Goal: Information Seeking & Learning: Learn about a topic

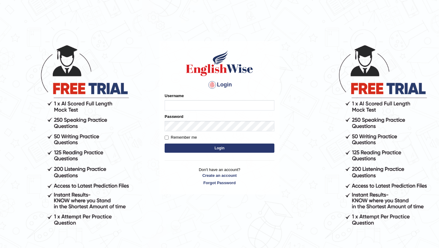
type input "bijayathapa"
click at [188, 148] on button "Login" at bounding box center [220, 147] width 110 height 9
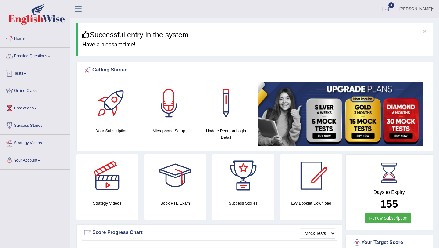
click at [43, 56] on link "Practice Questions" at bounding box center [35, 55] width 70 height 15
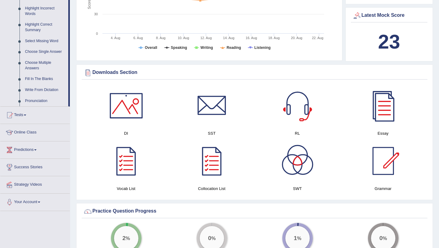
scroll to position [284, 0]
click at [30, 139] on link "Online Class" at bounding box center [35, 131] width 70 height 15
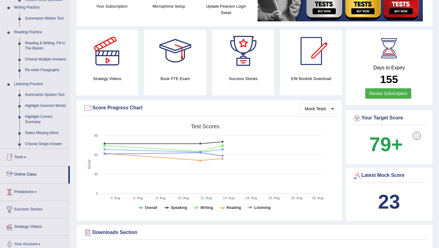
scroll to position [76, 0]
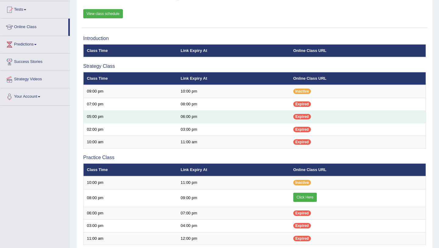
scroll to position [91, 0]
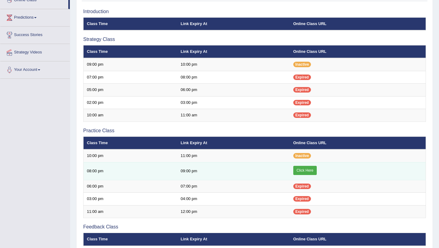
click at [309, 169] on link "Click Here" at bounding box center [304, 170] width 23 height 9
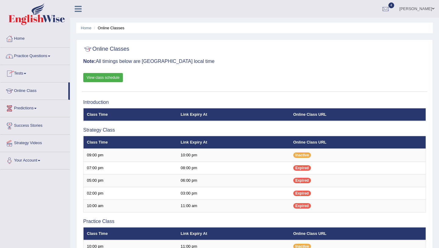
click at [23, 75] on link "Tests" at bounding box center [35, 72] width 70 height 15
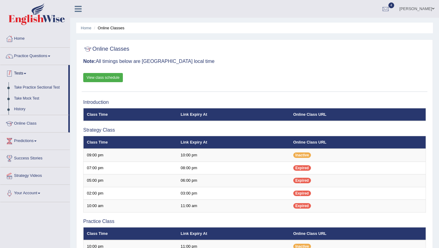
drag, startPoint x: 49, startPoint y: 64, endPoint x: 50, endPoint y: 60, distance: 3.8
click at [50, 61] on li "Practice Questions Speaking Practice Read Aloud Repeat Sentence Describe Image …" at bounding box center [35, 56] width 70 height 17
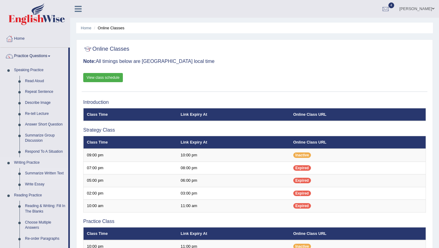
click at [47, 175] on link "Summarize Written Text" at bounding box center [45, 173] width 46 height 11
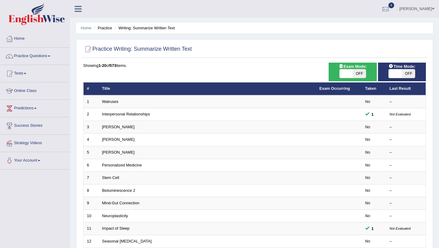
click at [344, 73] on span at bounding box center [346, 73] width 13 height 9
checkbox input "true"
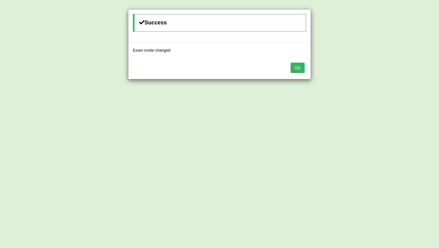
click at [300, 64] on button "OK" at bounding box center [298, 68] width 14 height 10
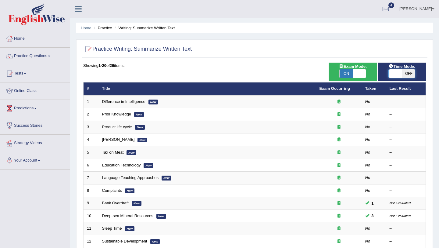
click at [392, 76] on span at bounding box center [395, 73] width 13 height 9
checkbox input "true"
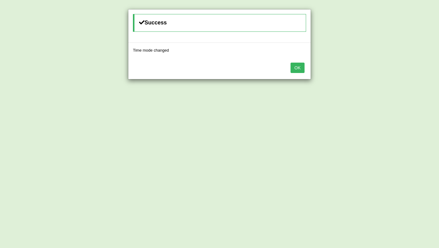
click at [302, 66] on button "OK" at bounding box center [298, 68] width 14 height 10
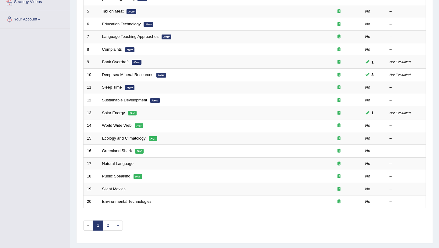
scroll to position [156, 0]
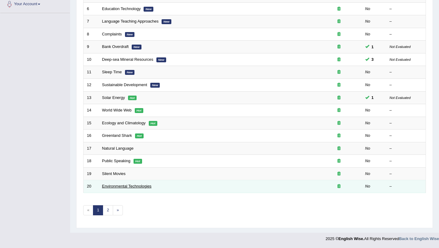
click at [137, 187] on link "Environmental Technologies" at bounding box center [126, 186] width 49 height 5
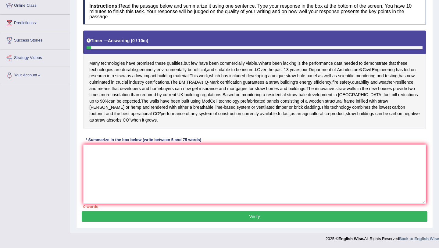
scroll to position [91, 0]
click at [129, 156] on textarea at bounding box center [254, 173] width 343 height 59
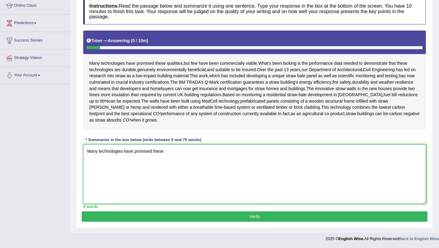
type textarea "Many technologies have promised these"
drag, startPoint x: 172, startPoint y: 155, endPoint x: 66, endPoint y: 149, distance: 106.0
click at [66, 149] on div "Toggle navigation Home Practice Questions Speaking Practice Read Aloud Repeat S…" at bounding box center [219, 80] width 439 height 330
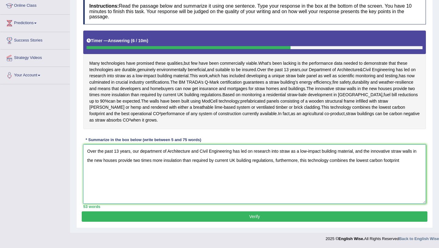
click at [366, 154] on textarea "Over the past 13 years, our department of Architecture and Civil Engineering ha…" at bounding box center [254, 173] width 343 height 59
click at [315, 162] on textarea "Over the past 13 years, our department of Architecture and Civil Engineering ha…" at bounding box center [254, 173] width 343 height 59
click at [356, 152] on textarea "Over the past 13 years, our department of Architecture and Civil Engineering ha…" at bounding box center [254, 173] width 343 height 59
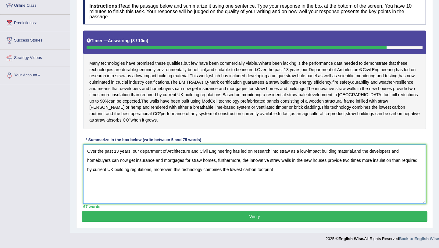
click at [357, 152] on textarea "Over the past 13 years, our department of Architecture and Civil Engineering ha…" at bounding box center [254, 173] width 343 height 59
type textarea "Over the past 13 years, our department of Architecture and Civil Engineering ha…"
click at [273, 215] on button "Verify" at bounding box center [255, 216] width 346 height 10
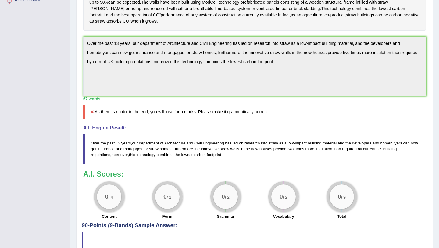
scroll to position [164, 0]
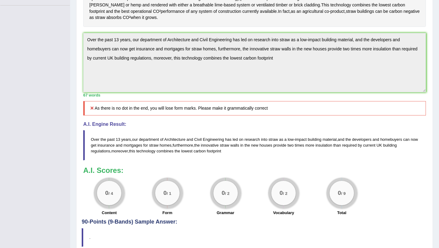
drag, startPoint x: 231, startPoint y: 158, endPoint x: 191, endPoint y: 134, distance: 47.2
click at [191, 134] on div "A.I. Engine Result: Over the past 13 years , our department of Architecture and…" at bounding box center [254, 140] width 343 height 39
click at [231, 159] on blockquote "Over the past 13 years , our department of Architecture and Civil Engineering h…" at bounding box center [254, 145] width 343 height 30
drag, startPoint x: 231, startPoint y: 159, endPoint x: 186, endPoint y: 135, distance: 50.9
click at [186, 135] on div "A.I. Engine Result: Over the past 13 years , our department of Architecture and…" at bounding box center [254, 140] width 343 height 39
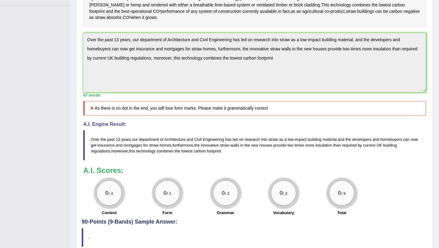
drag, startPoint x: 222, startPoint y: 157, endPoint x: 232, endPoint y: 158, distance: 9.8
click at [221, 153] on span "footprint" at bounding box center [214, 150] width 14 height 5
click at [73, 44] on div "Home Practice Writing: Summarize Written Text Environmental Technologies « Prev…" at bounding box center [254, 65] width 369 height 458
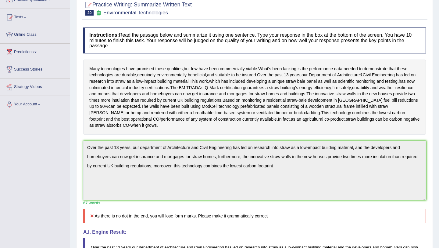
scroll to position [0, 0]
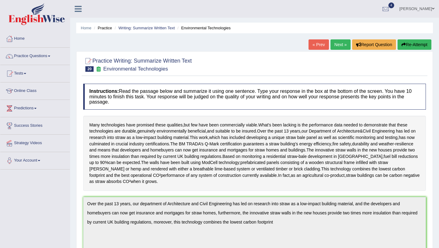
click at [417, 43] on button "Re-Attempt" at bounding box center [415, 44] width 34 height 10
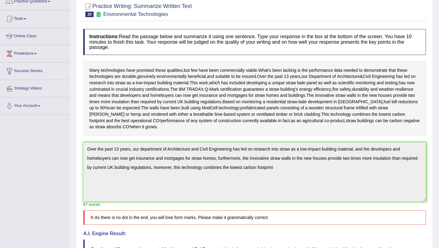
scroll to position [87, 0]
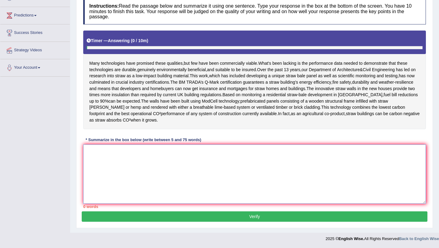
click at [188, 155] on textarea at bounding box center [254, 173] width 343 height 59
paste textarea "Over the past 13 years, our department of Architecture and Civil Engineering ha…"
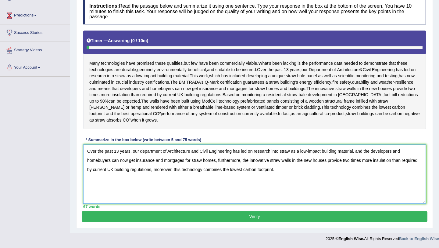
type textarea "Over the past 13 years, our department of Architecture and Civil Engineering ha…"
click at [277, 220] on button "Verify" at bounding box center [255, 216] width 346 height 10
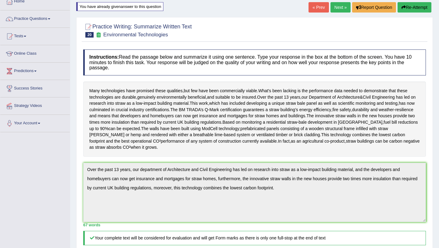
scroll to position [35, 0]
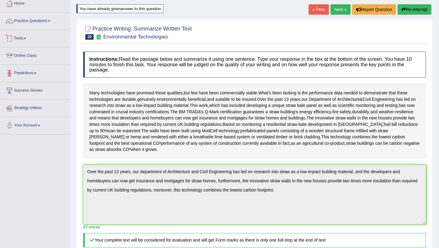
click at [28, 40] on link "Tests" at bounding box center [35, 37] width 70 height 15
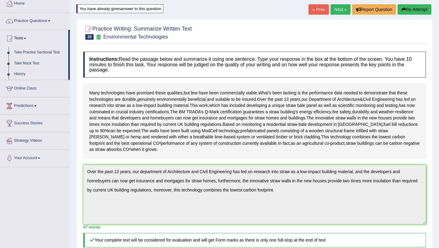
click at [335, 11] on link "Next »" at bounding box center [341, 9] width 20 height 10
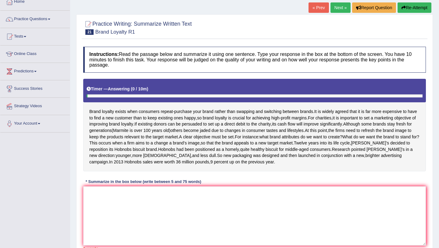
scroll to position [41, 0]
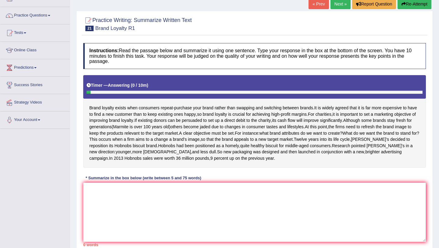
drag, startPoint x: 89, startPoint y: 107, endPoint x: 198, endPoint y: 104, distance: 109.2
click at [200, 105] on div "Brand loyalty exists when consumers repeat - purchase your brand rather than sw…" at bounding box center [254, 121] width 343 height 92
click at [127, 190] on textarea at bounding box center [254, 211] width 343 height 59
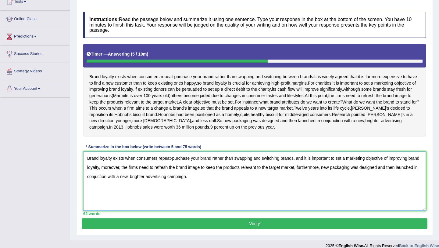
scroll to position [72, 0]
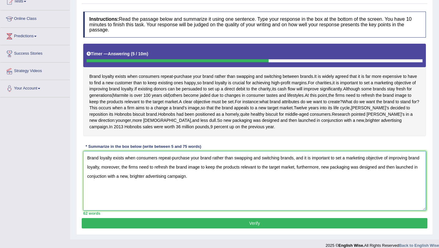
type textarea "Brand loyalty exists when consumers repeat-purchase your brand rather than swap…"
click at [251, 223] on button "Verify" at bounding box center [255, 223] width 346 height 10
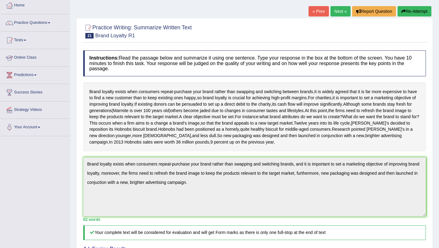
scroll to position [33, 0]
click at [25, 38] on link "Tests" at bounding box center [35, 39] width 70 height 15
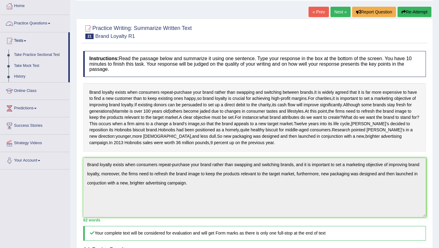
click at [41, 23] on link "Practice Questions" at bounding box center [35, 22] width 70 height 15
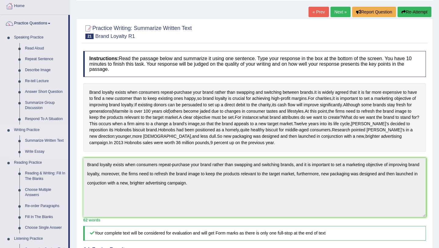
click at [39, 151] on link "Write Essay" at bounding box center [45, 151] width 46 height 11
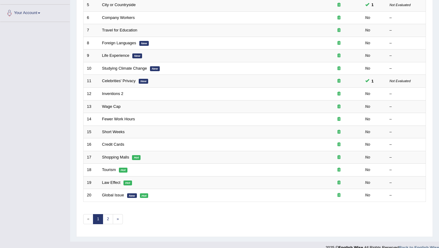
scroll to position [156, 0]
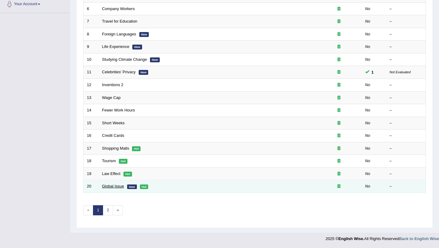
click at [113, 186] on link "Global Issue" at bounding box center [113, 186] width 22 height 5
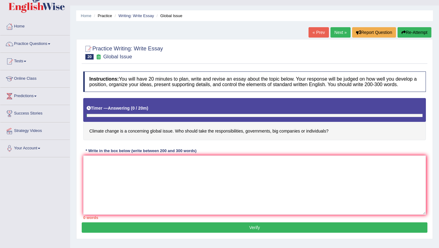
scroll to position [13, 0]
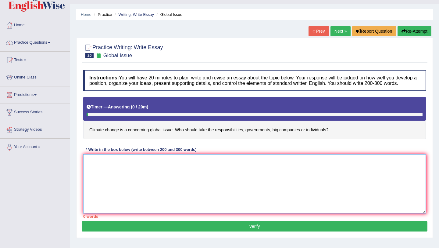
click at [164, 179] on textarea at bounding box center [254, 183] width 343 height 59
paste textarea "Over the past 13 years, our department of Architecture and Civil Engineering ha…"
type textarea "Over the past 13 years, our department of Architecture and Civil Engineering ha…"
click at [50, 41] on link "Practice Questions" at bounding box center [35, 41] width 70 height 15
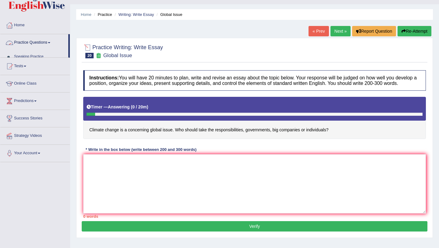
click at [50, 41] on link "Practice Questions" at bounding box center [34, 41] width 68 height 15
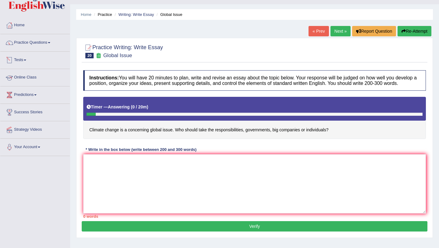
click at [51, 46] on link "Practice Questions" at bounding box center [35, 41] width 70 height 15
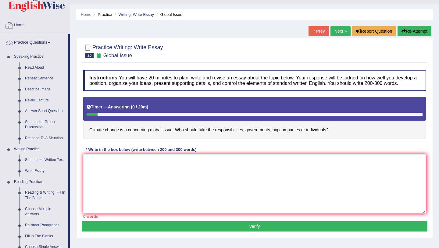
click at [25, 28] on link "Home" at bounding box center [35, 24] width 70 height 15
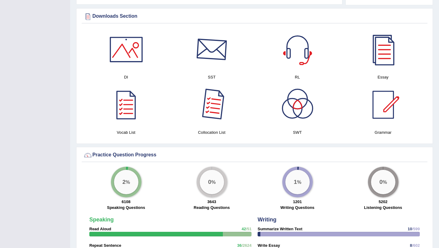
scroll to position [306, 0]
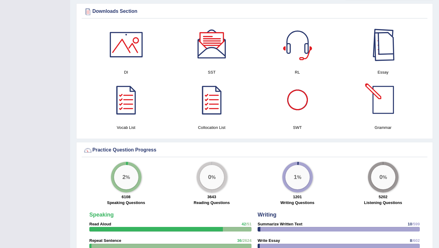
click at [384, 54] on div at bounding box center [383, 44] width 43 height 43
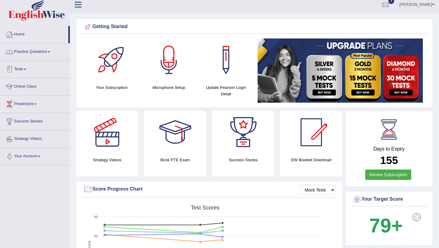
scroll to position [2, 0]
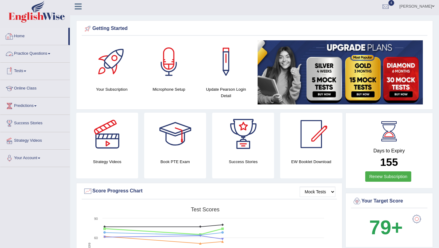
click at [42, 54] on link "Practice Questions" at bounding box center [35, 52] width 70 height 15
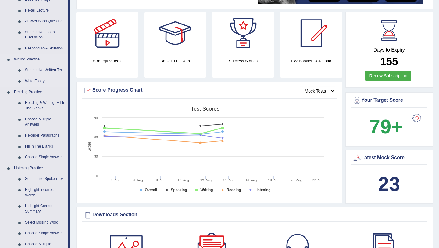
scroll to position [110, 0]
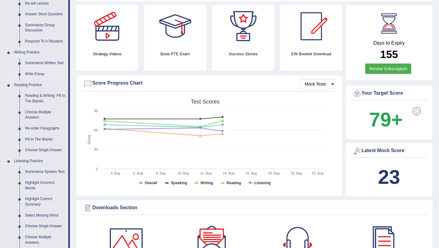
click at [41, 73] on link "Write Essay" at bounding box center [45, 74] width 46 height 11
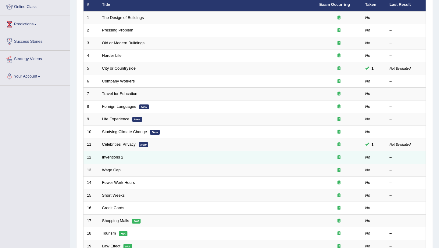
scroll to position [83, 0]
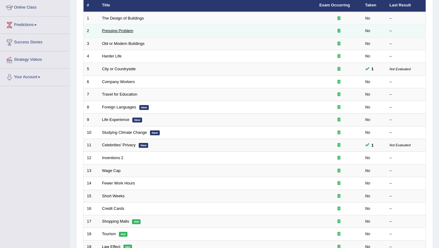
click at [130, 33] on link "Pressing Problem" at bounding box center [117, 30] width 31 height 5
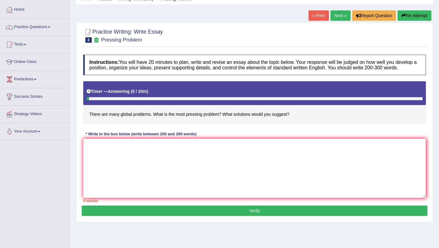
scroll to position [30, 0]
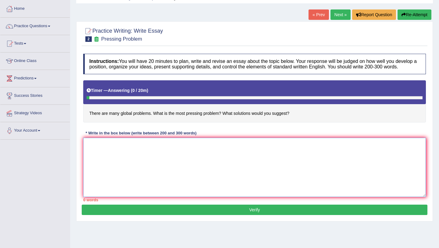
click at [142, 149] on textarea at bounding box center [254, 167] width 343 height 59
paste textarea "The increasing influence of [essay topic] on our lives has ignited numerous dis…"
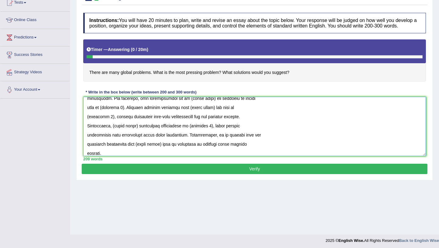
scroll to position [73, 0]
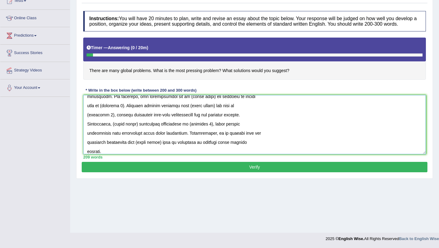
click at [256, 151] on textarea at bounding box center [254, 124] width 343 height 59
click at [106, 154] on textarea at bounding box center [254, 124] width 343 height 59
paste textarea "To conclude, (essay topic) offers notable benefits as well as significant chall…"
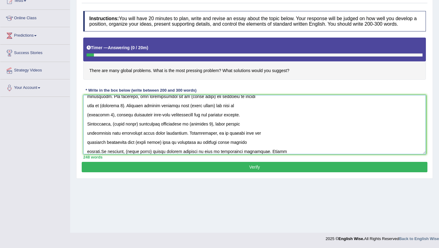
scroll to position [124, 0]
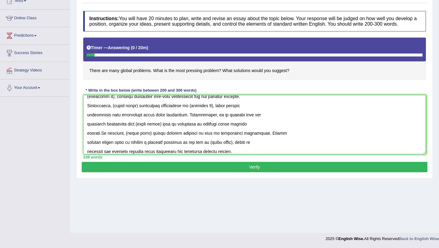
click at [104, 136] on textarea at bounding box center [254, 124] width 343 height 59
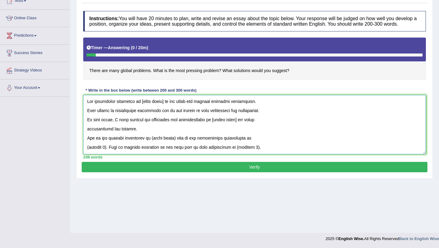
scroll to position [0, 0]
click at [165, 109] on textarea at bounding box center [254, 124] width 343 height 59
click at [207, 126] on textarea at bounding box center [254, 124] width 343 height 59
click at [222, 127] on textarea at bounding box center [254, 124] width 343 height 59
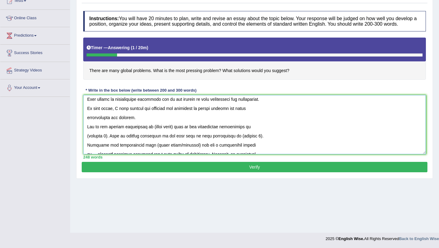
scroll to position [12, 0]
click at [146, 135] on textarea at bounding box center [254, 124] width 343 height 59
click at [170, 133] on textarea at bounding box center [254, 124] width 343 height 59
drag, startPoint x: 160, startPoint y: 131, endPoint x: 229, endPoint y: 131, distance: 69.2
click at [229, 131] on textarea at bounding box center [254, 124] width 343 height 59
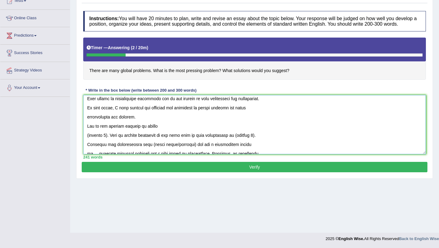
click at [106, 142] on textarea at bounding box center [254, 124] width 343 height 59
click at [319, 132] on textarea at bounding box center [254, 124] width 343 height 59
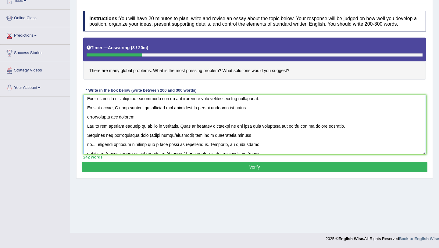
click at [194, 141] on textarea at bounding box center [254, 124] width 343 height 59
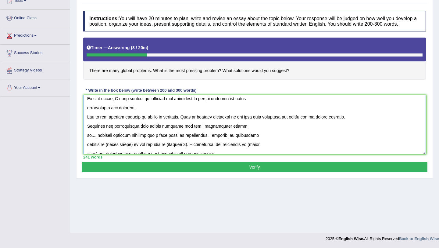
click at [98, 142] on textarea at bounding box center [254, 124] width 343 height 59
click at [295, 142] on textarea at bounding box center [254, 124] width 343 height 59
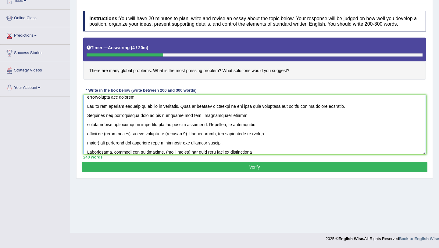
scroll to position [34, 0]
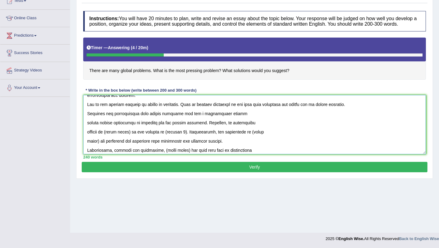
click at [100, 138] on textarea at bounding box center [254, 124] width 343 height 59
click at [133, 139] on textarea at bounding box center [254, 124] width 343 height 59
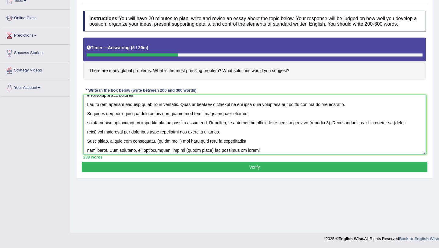
click at [343, 112] on textarea at bounding box center [254, 124] width 343 height 59
click at [316, 130] on textarea at bounding box center [254, 124] width 343 height 59
click at [201, 129] on textarea at bounding box center [254, 124] width 343 height 59
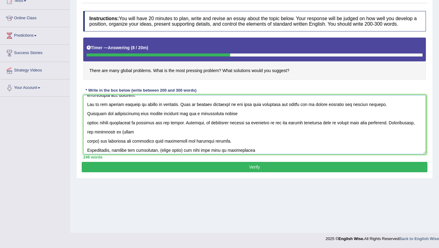
click at [110, 137] on textarea at bounding box center [254, 124] width 343 height 59
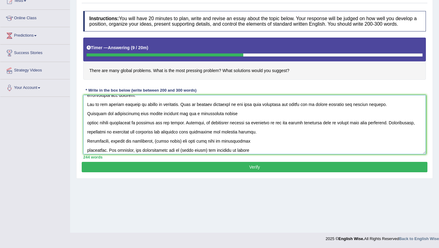
click at [93, 138] on textarea at bounding box center [254, 124] width 343 height 59
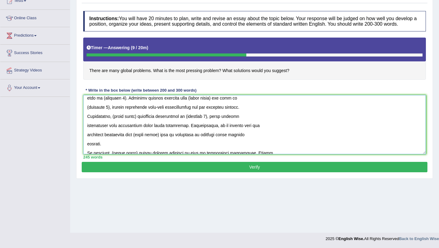
scroll to position [119, 0]
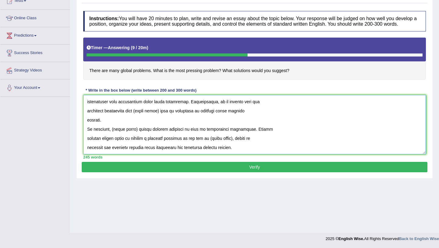
click at [136, 137] on textarea at bounding box center [254, 124] width 343 height 59
click at [236, 145] on textarea at bounding box center [254, 124] width 343 height 59
type textarea "The increasing influence of global problem on our lives has ignited numerous di…"
click at [222, 172] on button "Verify" at bounding box center [255, 167] width 346 height 10
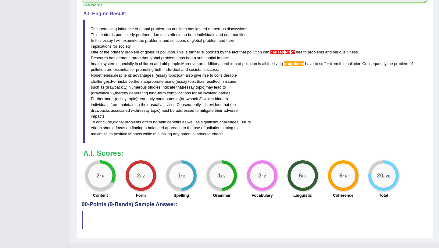
scroll to position [208, 0]
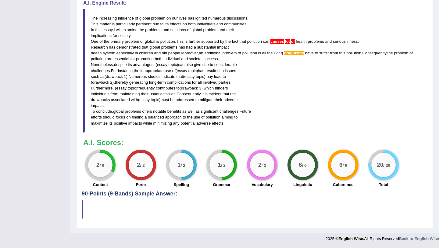
click at [222, 174] on div "1 / 2" at bounding box center [221, 164] width 24 height 24
